Goal: Transaction & Acquisition: Obtain resource

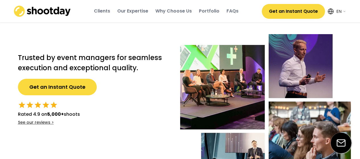
select select ""en""
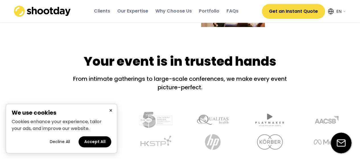
scroll to position [171, 0]
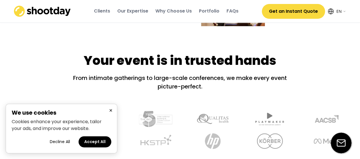
click at [112, 111] on button "×" at bounding box center [110, 110] width 7 height 7
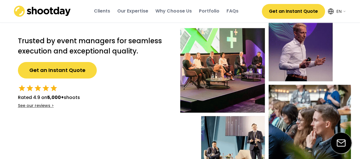
scroll to position [0, 0]
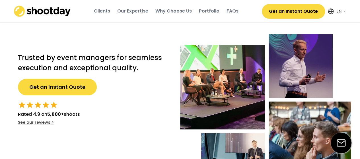
click at [125, 11] on div "Our Expertise" at bounding box center [132, 11] width 31 height 6
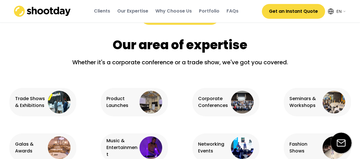
scroll to position [357, 0]
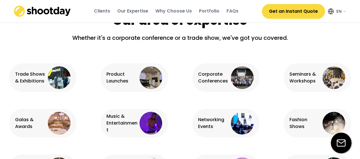
click at [205, 79] on div "Corporate Conferences" at bounding box center [214, 78] width 32 height 14
click at [238, 82] on img at bounding box center [242, 77] width 23 height 23
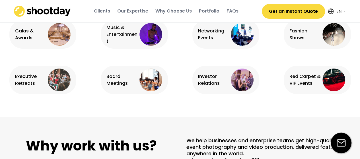
scroll to position [414, 0]
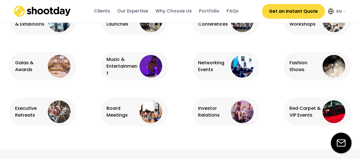
click at [235, 69] on img at bounding box center [242, 66] width 23 height 23
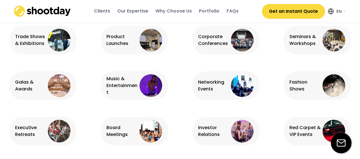
scroll to position [385, 0]
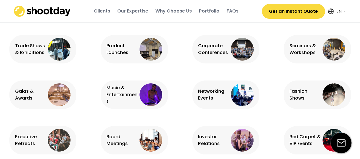
click at [210, 13] on div "Portfolio" at bounding box center [209, 11] width 21 height 6
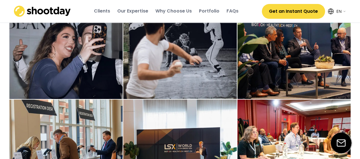
scroll to position [1116, 0]
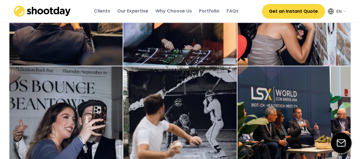
click at [283, 16] on button "Get an Instant Quote" at bounding box center [293, 11] width 63 height 15
